Goal: Communication & Community: Ask a question

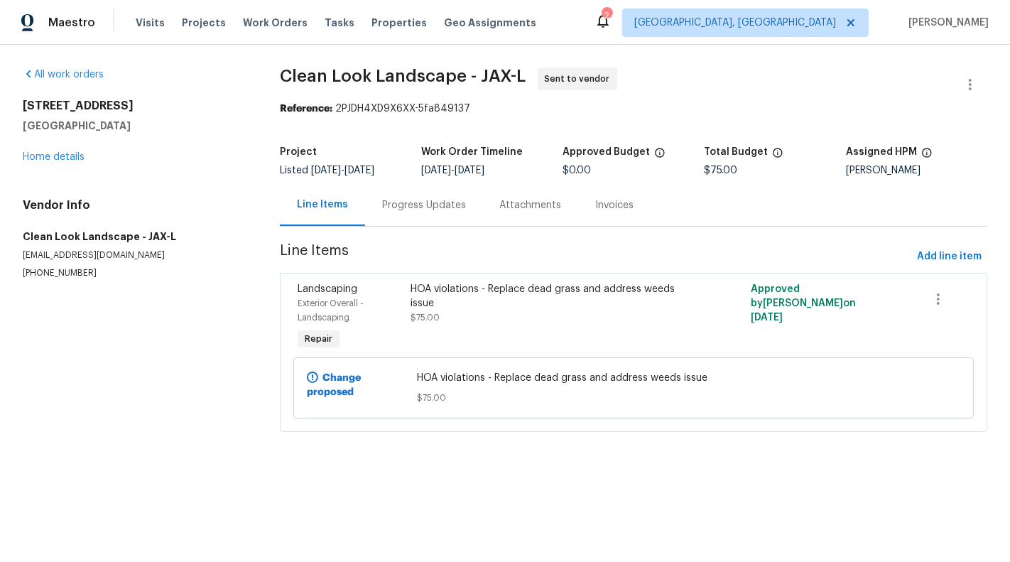
click at [542, 291] on div "HOA violations - Replace dead grass and address weeds issue" at bounding box center [547, 296] width 275 height 28
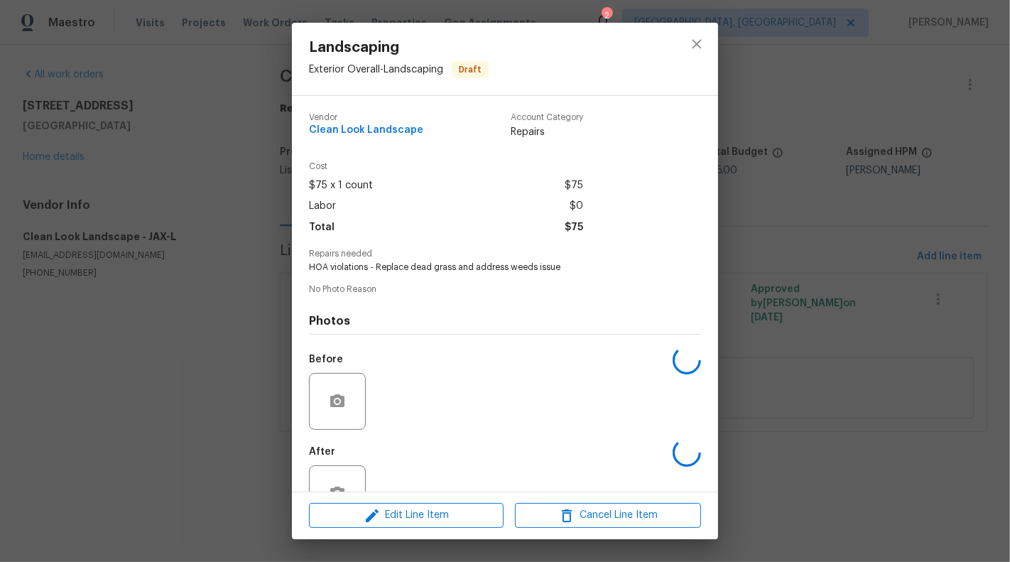
scroll to position [45, 0]
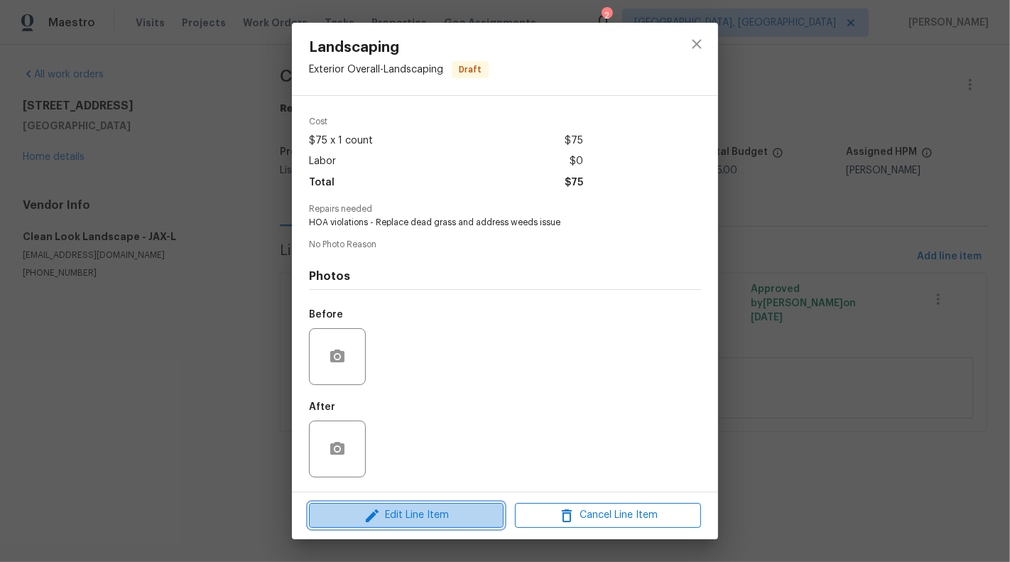
click at [418, 503] on button "Edit Line Item" at bounding box center [406, 515] width 195 height 25
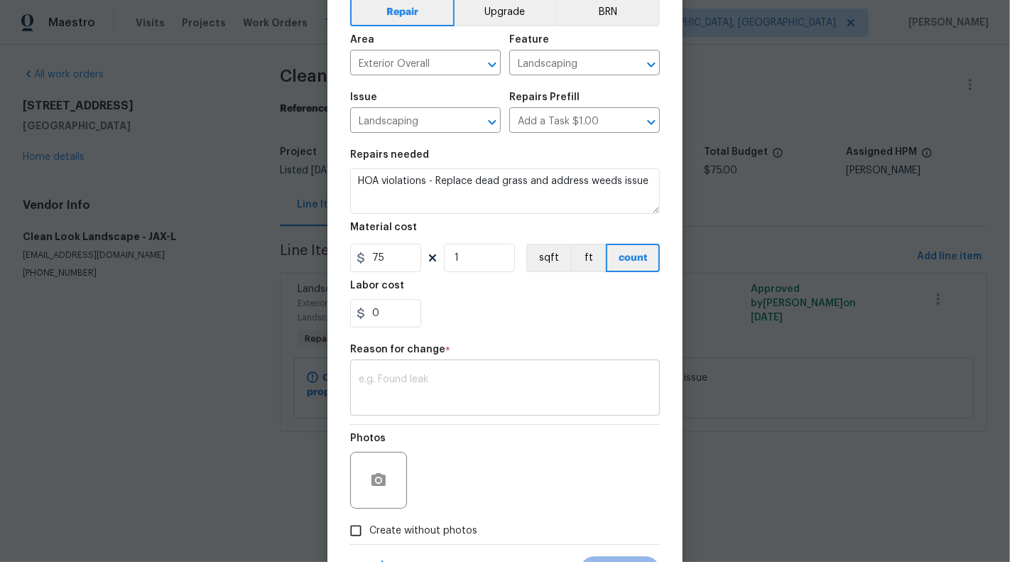
scroll to position [124, 0]
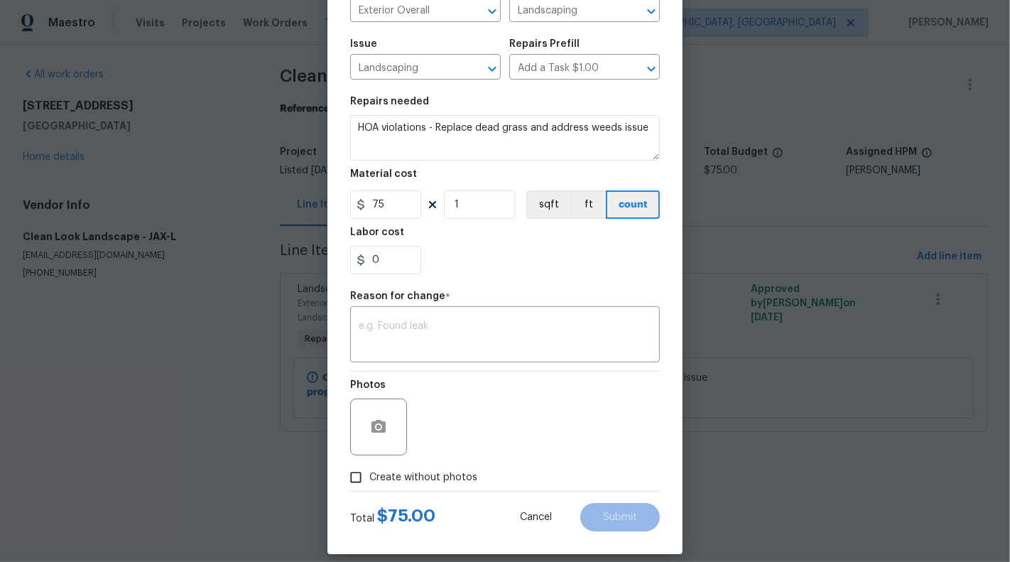
click at [263, 450] on body "Maestro Visits Projects Work Orders Tasks Properties Geo Assignments 2 [GEOGRAP…" at bounding box center [505, 235] width 1010 height 471
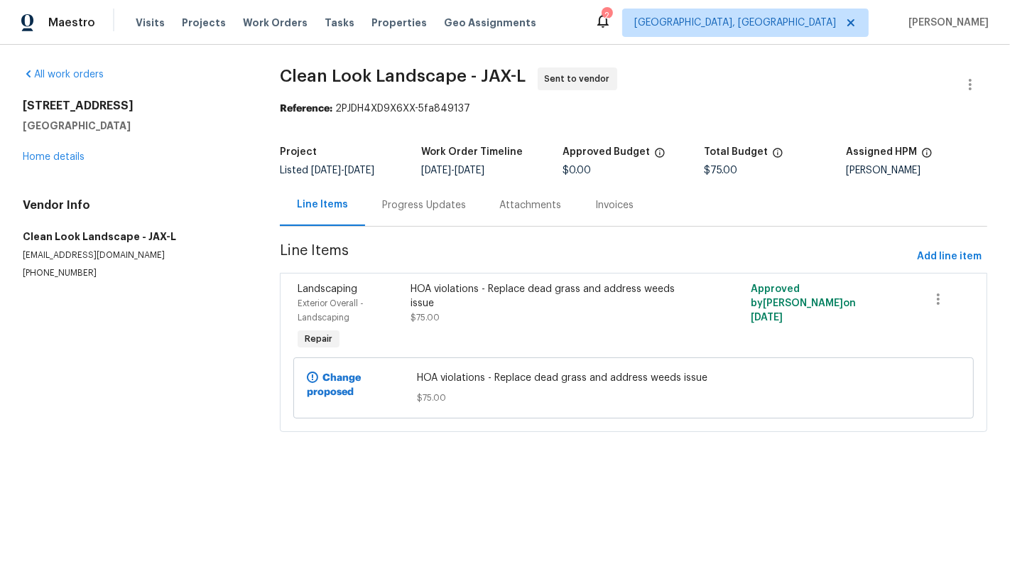
scroll to position [0, 0]
click at [976, 80] on icon "button" at bounding box center [969, 84] width 17 height 17
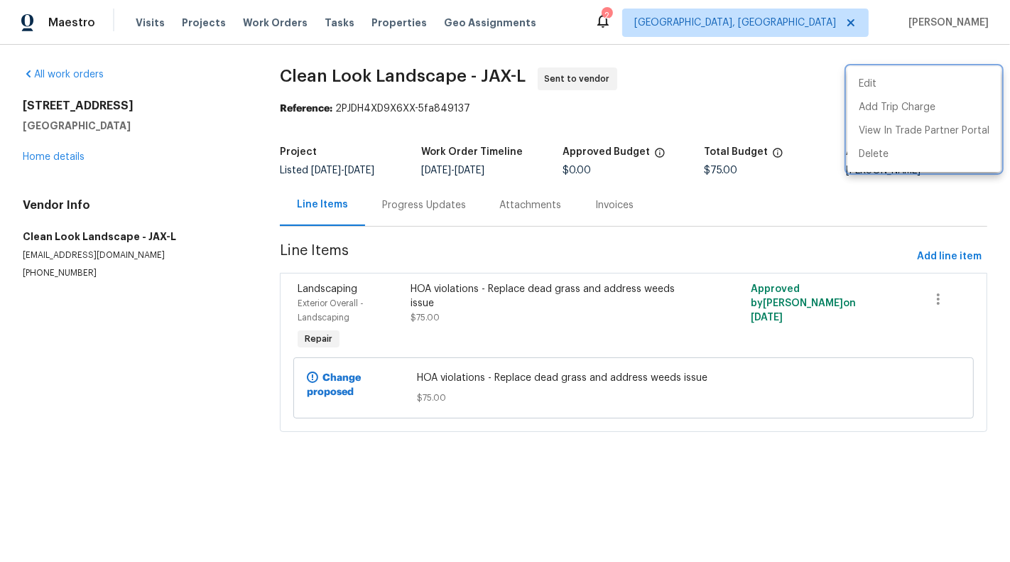
click at [686, 133] on div at bounding box center [505, 281] width 1010 height 562
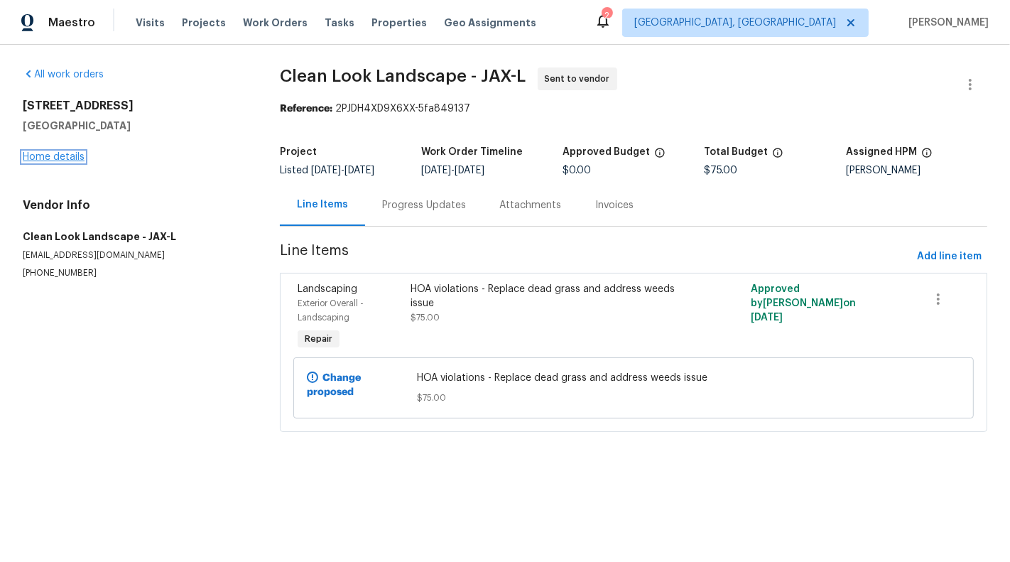
click at [41, 161] on link "Home details" at bounding box center [54, 157] width 62 height 10
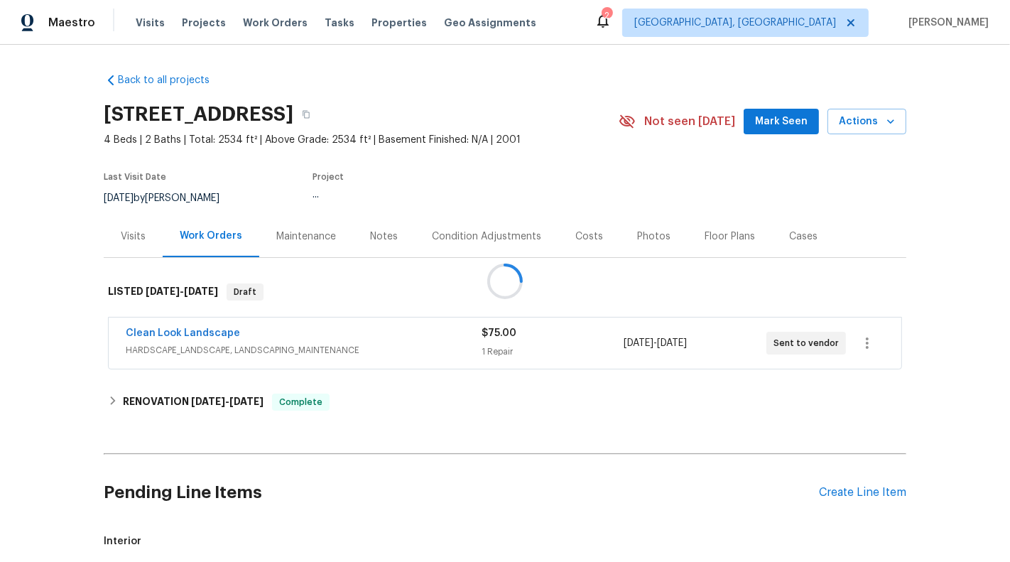
click at [802, 231] on div "Cases" at bounding box center [803, 236] width 28 height 14
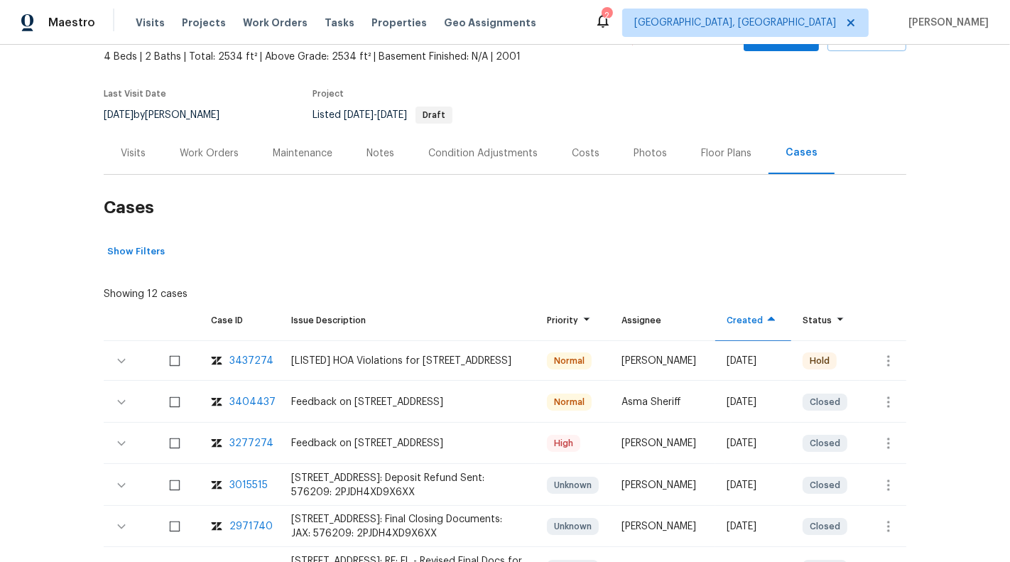
scroll to position [91, 0]
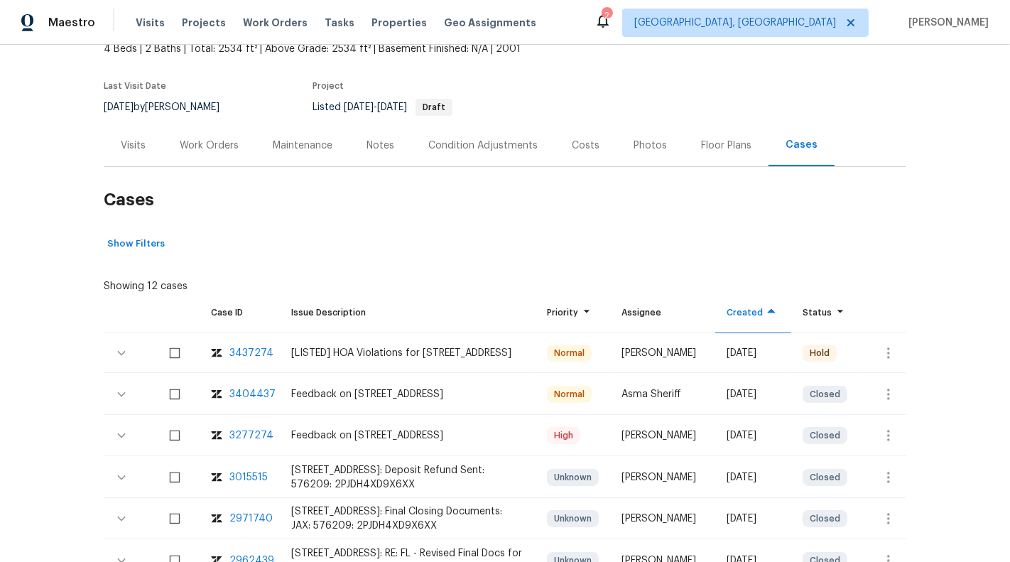
click at [139, 139] on div "Visits" at bounding box center [133, 145] width 25 height 14
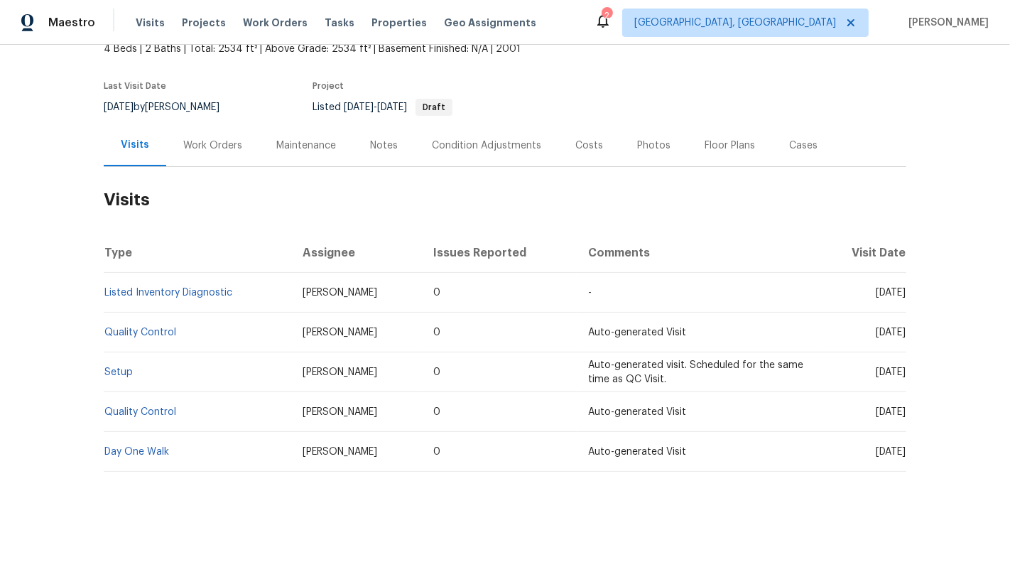
click at [229, 155] on div "Work Orders" at bounding box center [212, 145] width 93 height 42
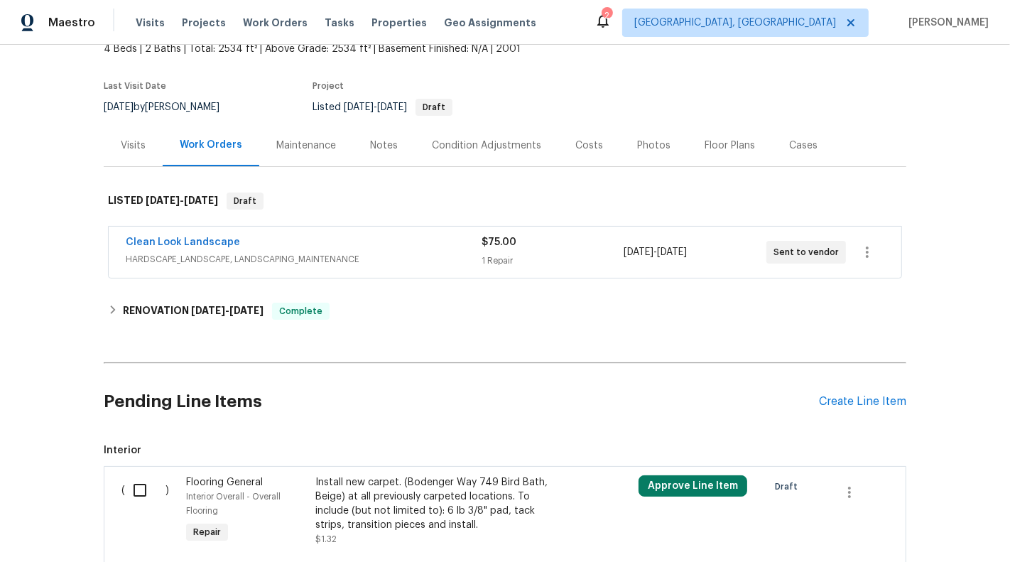
click at [464, 254] on span "HARDSCAPE_LANDSCAPE, LANDSCAPING_MAINTENANCE" at bounding box center [304, 259] width 356 height 14
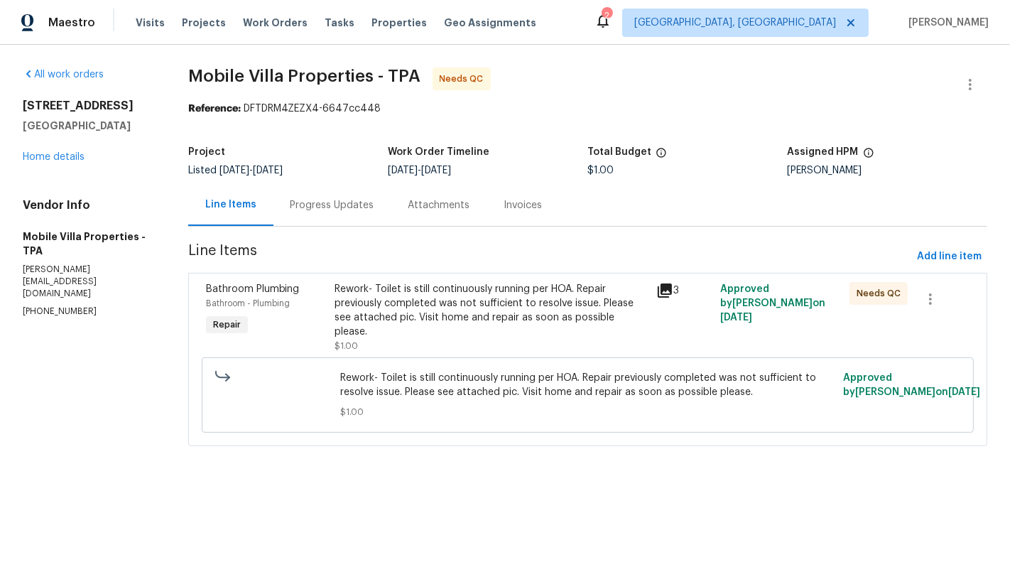
click at [347, 224] on div "Progress Updates" at bounding box center [332, 205] width 118 height 42
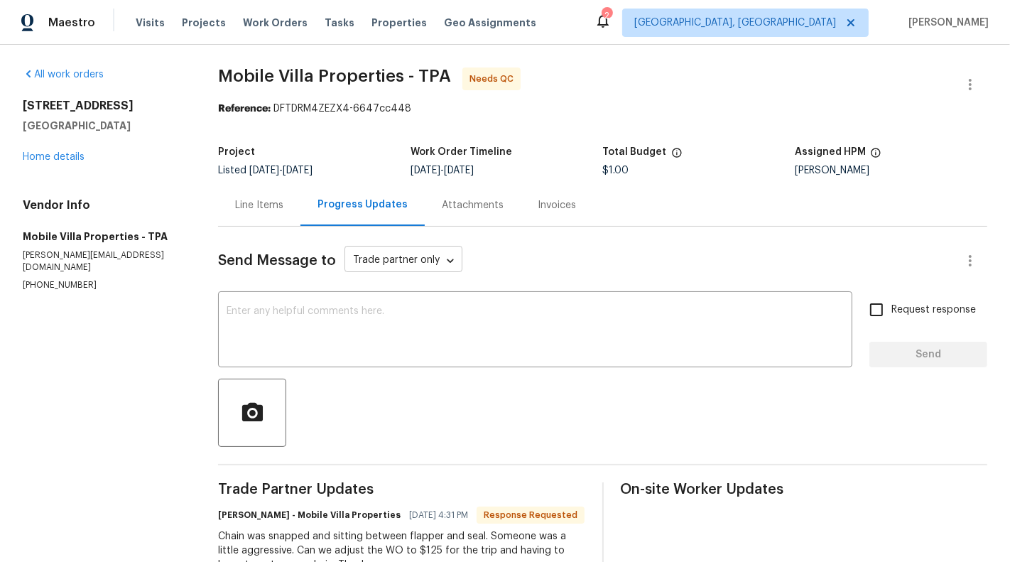
scroll to position [50, 0]
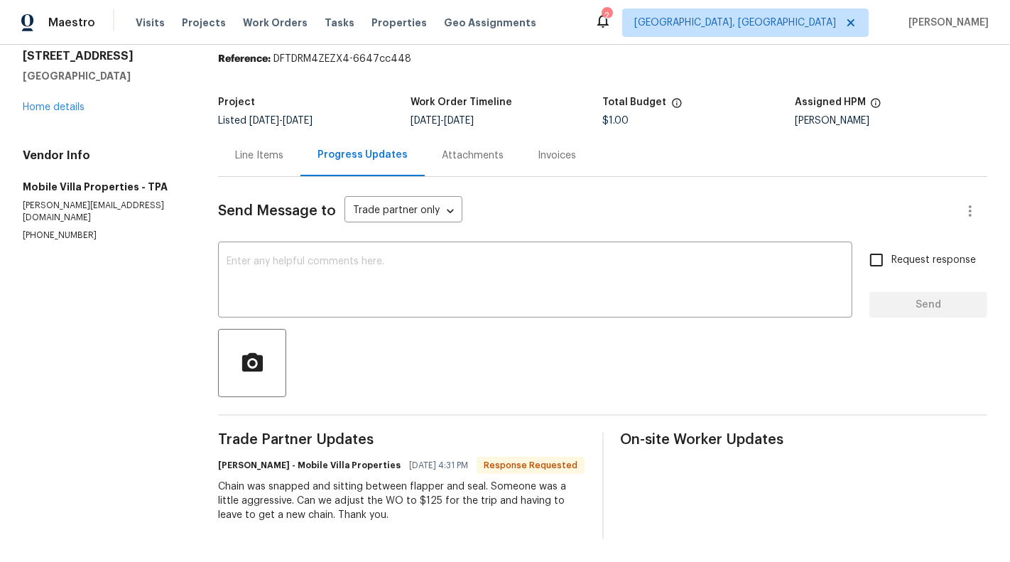
click at [278, 158] on div "Line Items" at bounding box center [259, 155] width 48 height 14
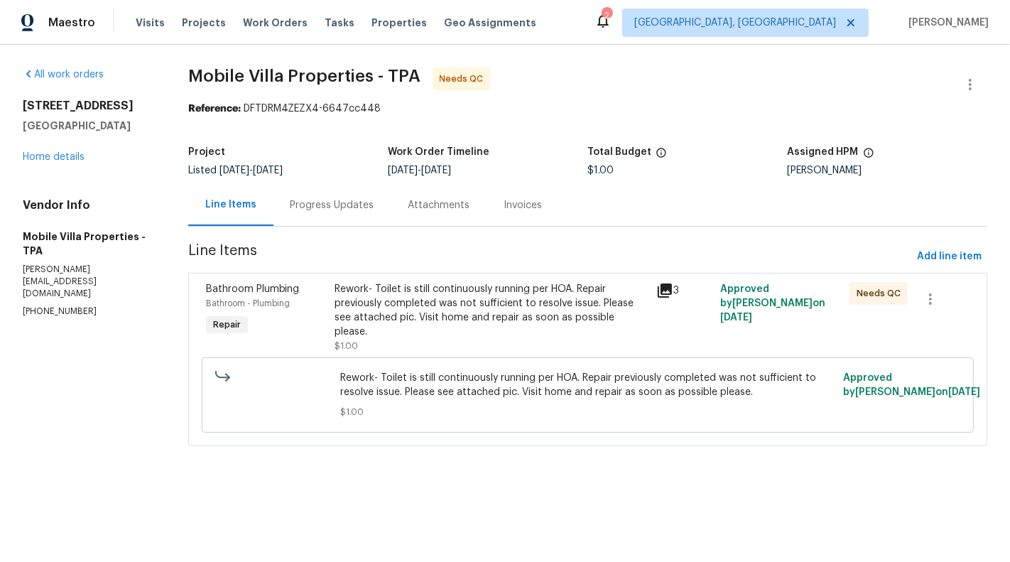
click at [298, 184] on div "Progress Updates" at bounding box center [332, 205] width 118 height 42
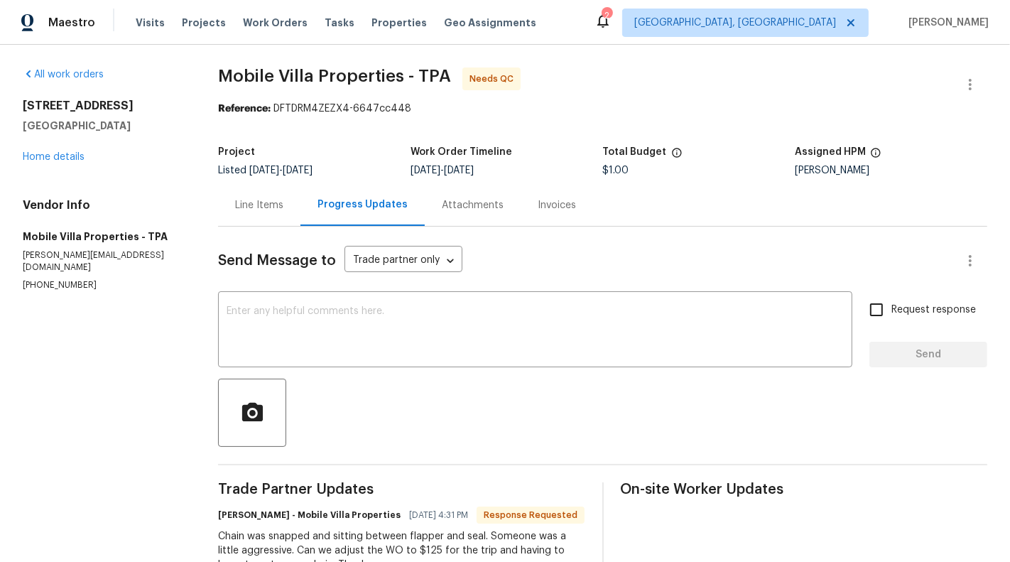
scroll to position [50, 0]
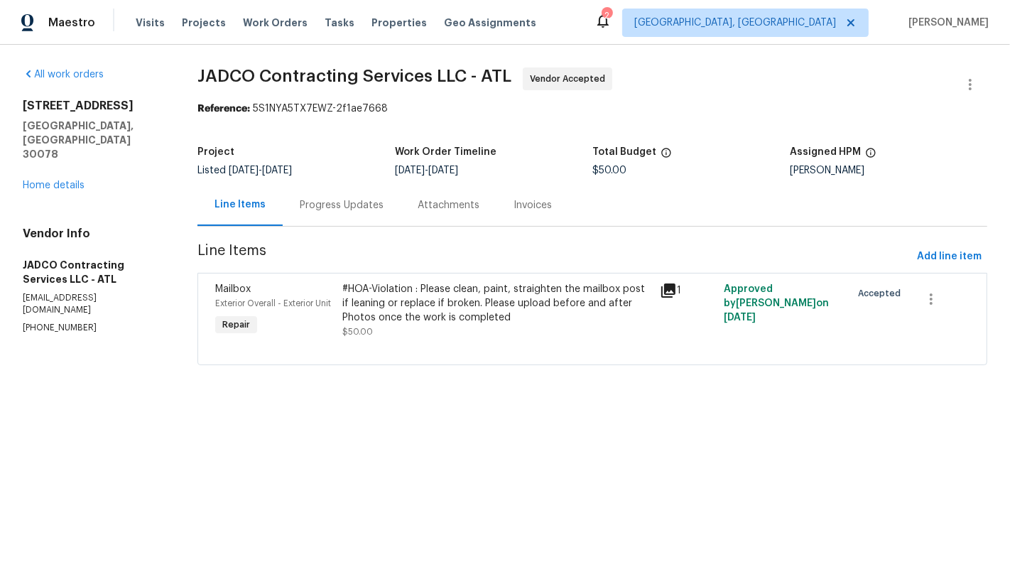
click at [496, 300] on div "#HOA-Violation : Please clean, paint, straighten the mailbox post if leaning or…" at bounding box center [497, 303] width 310 height 43
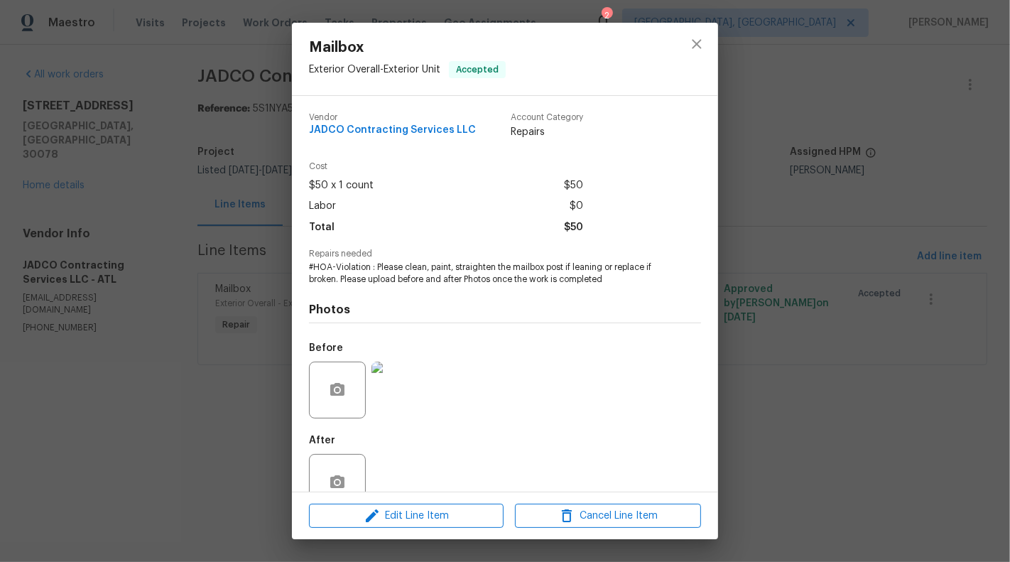
click at [202, 367] on div "Mailbox Exterior Overall - Exterior Unit Accepted Vendor JADCO Contracting Serv…" at bounding box center [505, 281] width 1010 height 562
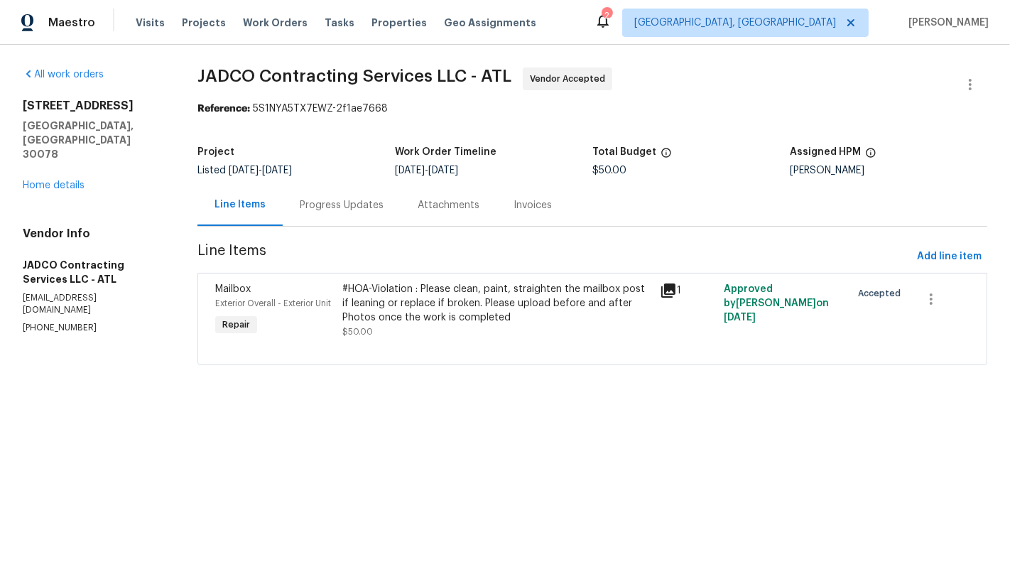
click at [317, 207] on div "Progress Updates" at bounding box center [342, 205] width 84 height 14
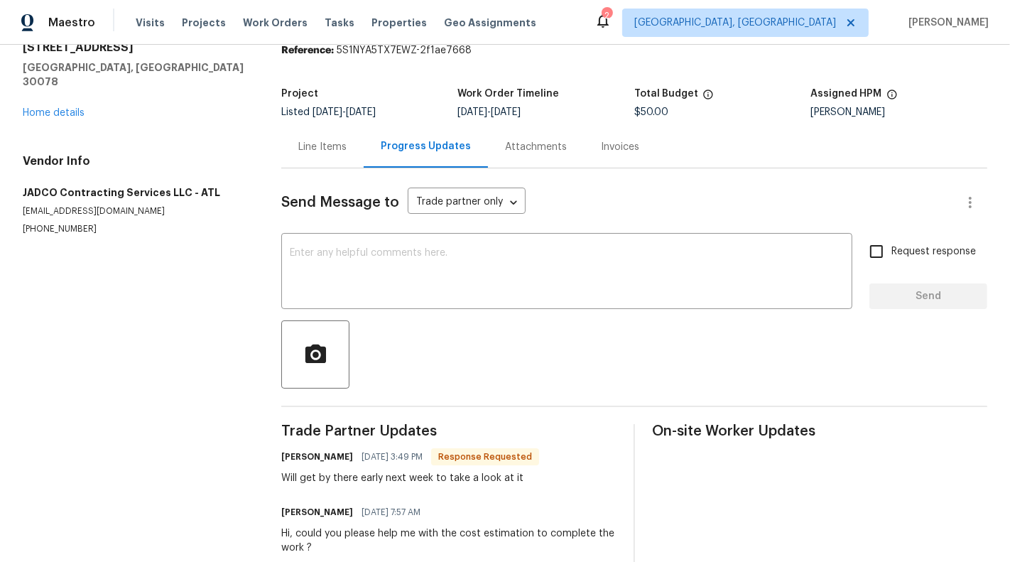
scroll to position [55, 0]
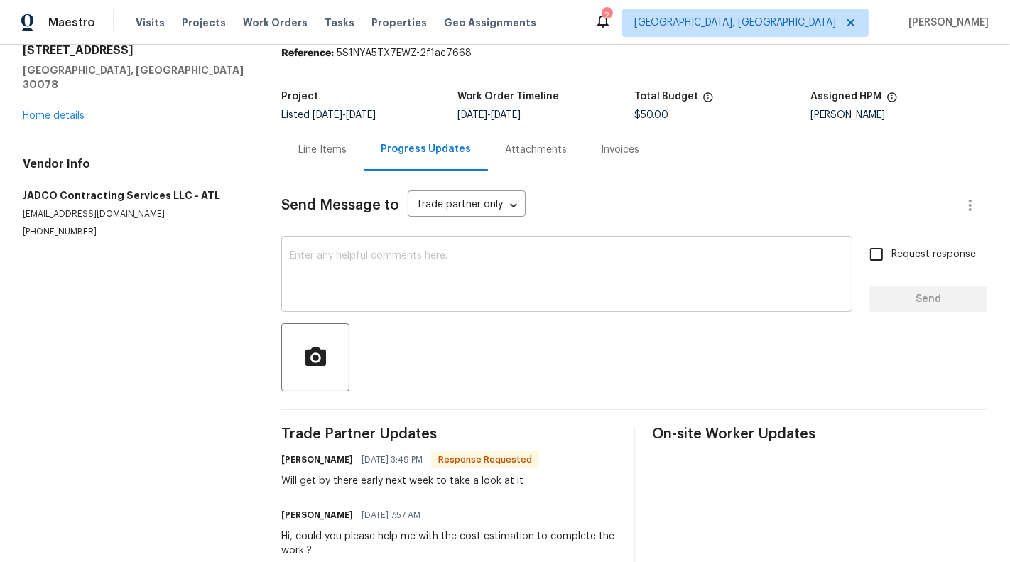
click at [503, 301] on div "x ​" at bounding box center [566, 275] width 571 height 72
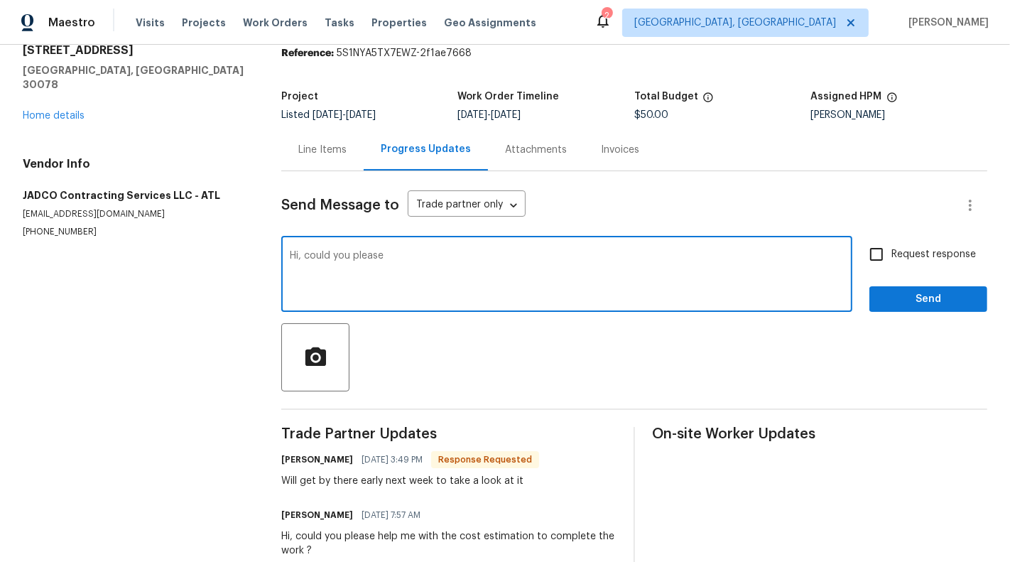
scroll to position [90, 0]
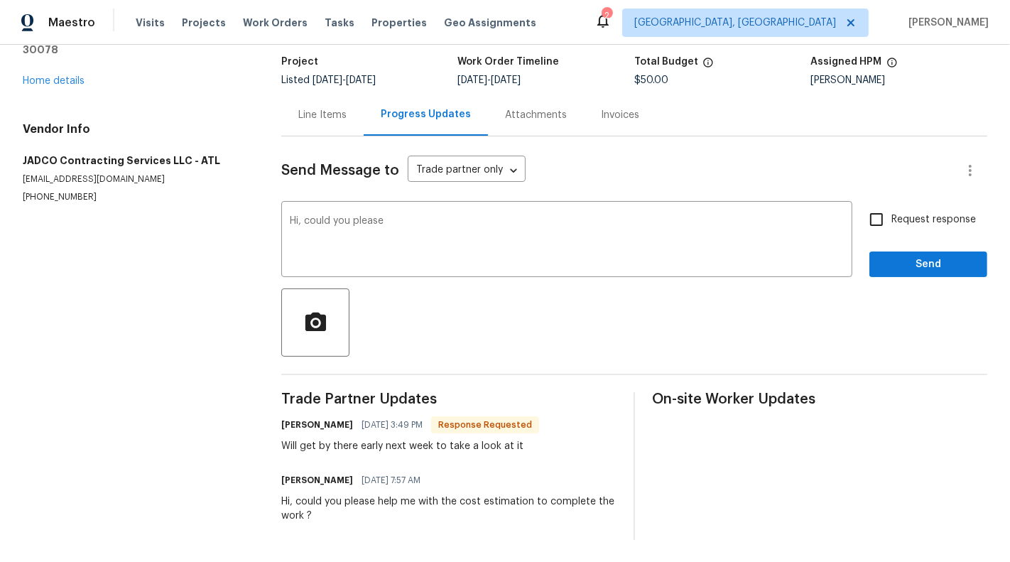
click at [305, 498] on div "Hi, could you please help me with the cost estimation to complete the work ?" at bounding box center [448, 508] width 335 height 28
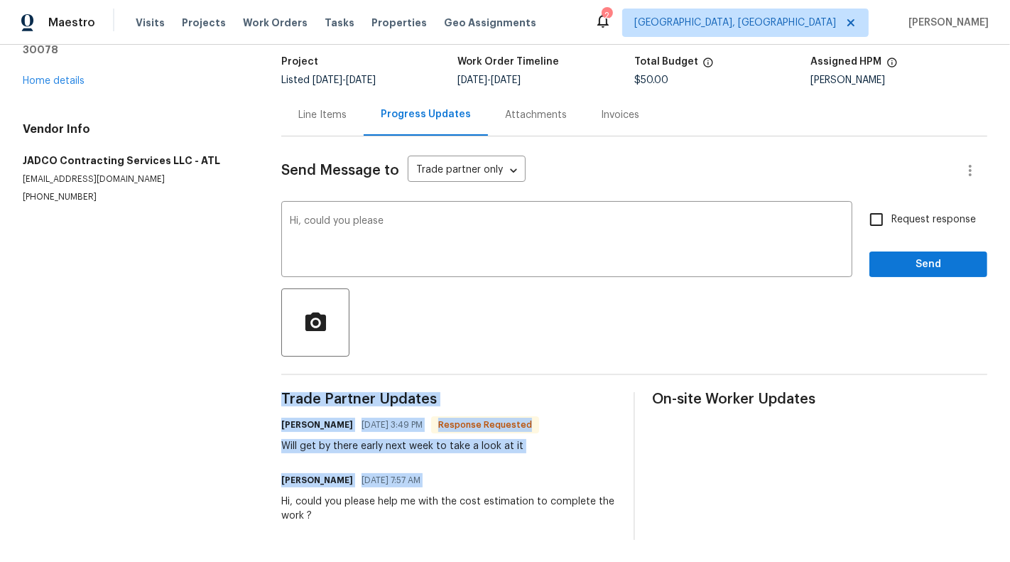
click at [305, 498] on div "Hi, could you please help me with the cost estimation to complete the work ?" at bounding box center [448, 508] width 335 height 28
copy div "Trade Partner Updates Justin Durham 08/22/2025 3:49 PM Response Requested Will …"
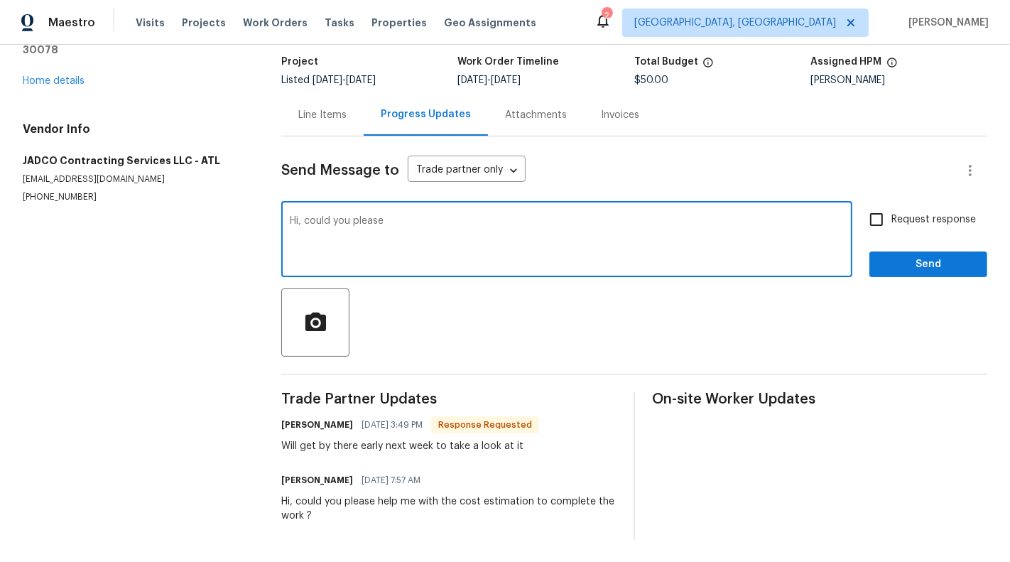
click at [375, 221] on textarea "Hi, could you please" at bounding box center [567, 241] width 554 height 50
paste textarea "help me with the cost estimation to complete the work ?"
type textarea "Hi, could you please help me with the cost estimation to complete the work ? Pl…"
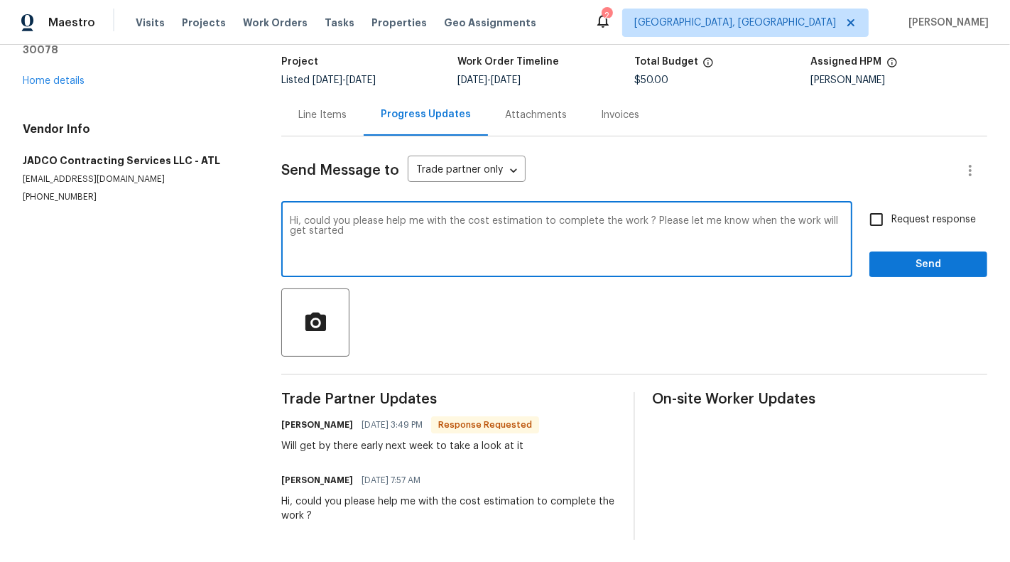
click at [979, 226] on div "Request response Send" at bounding box center [928, 240] width 118 height 72
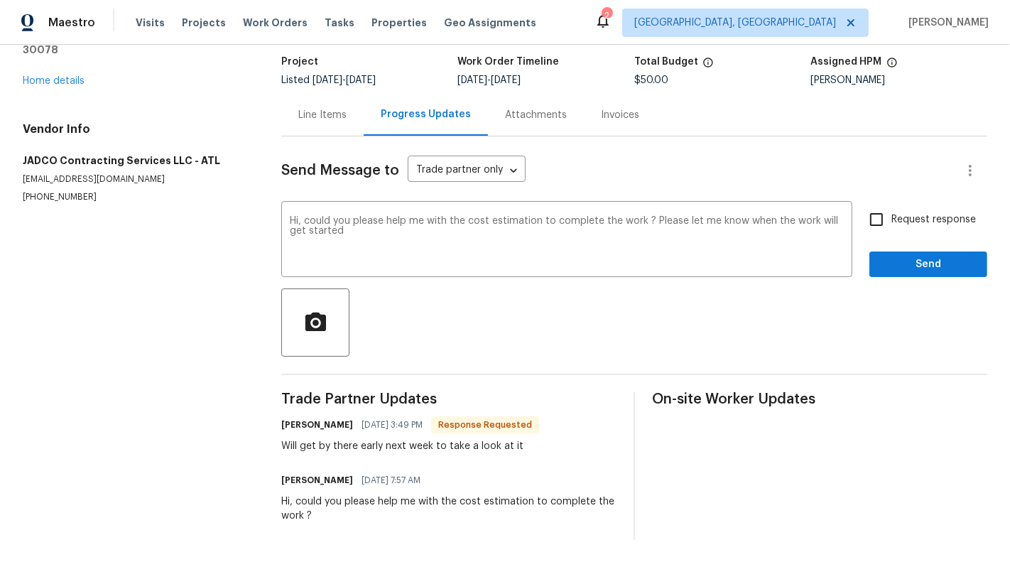
click at [957, 219] on span "Request response" at bounding box center [933, 219] width 84 height 15
click at [891, 219] on input "Request response" at bounding box center [876, 219] width 30 height 30
checkbox input "true"
click at [961, 267] on span "Send" at bounding box center [927, 265] width 95 height 18
